Goal: Information Seeking & Learning: Learn about a topic

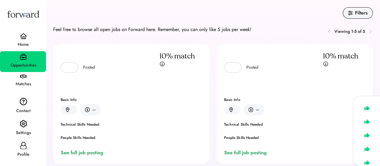
click at [23, 39] on img at bounding box center [23, 36] width 7 height 6
